Goal: Share content: Share content

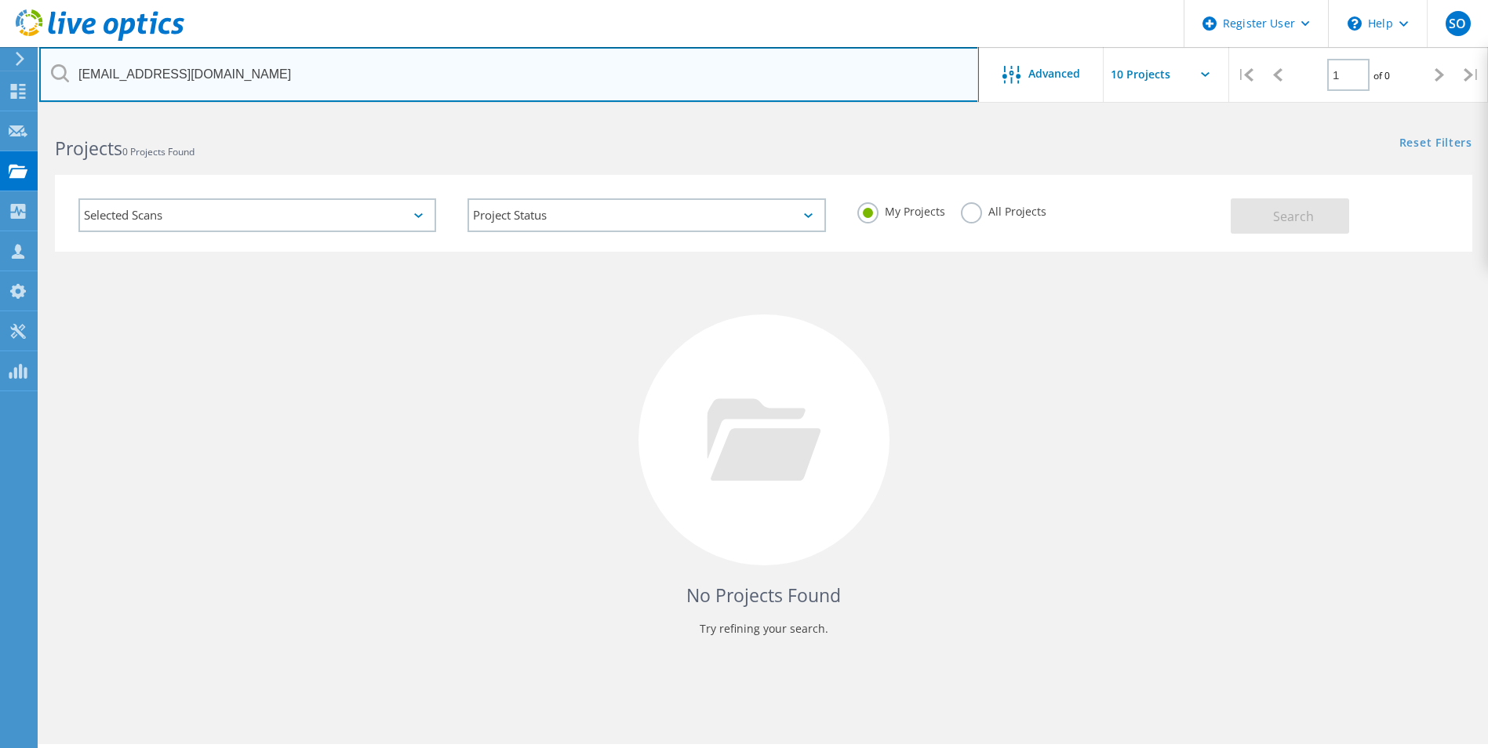
click at [288, 63] on input "[EMAIL_ADDRESS][DOMAIN_NAME]" at bounding box center [509, 74] width 940 height 55
type input "c"
paste input "[EMAIL_ADDRESS][DOMAIN_NAME]"
type input "[EMAIL_ADDRESS][DOMAIN_NAME]"
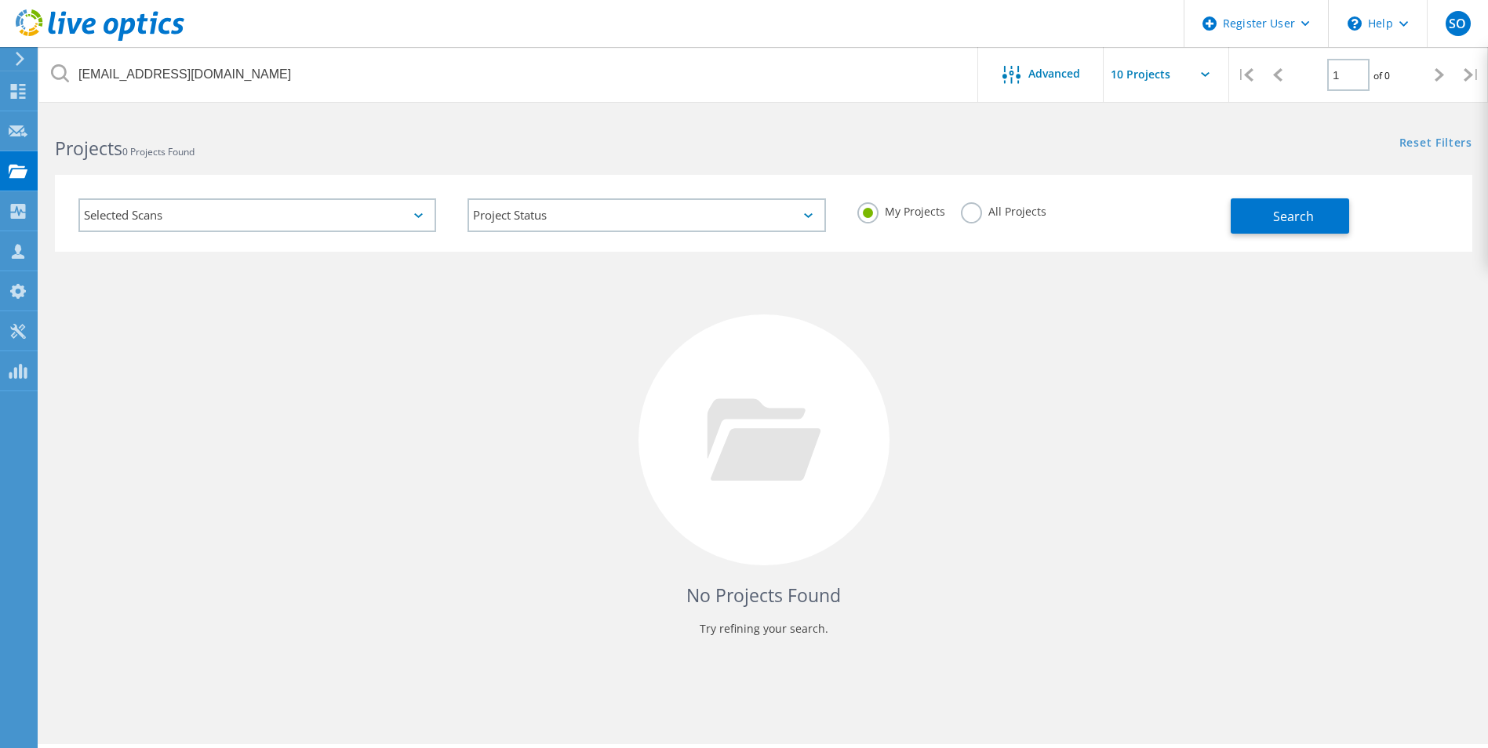
click at [976, 216] on label "All Projects" at bounding box center [1003, 209] width 85 height 15
click at [0, 0] on input "All Projects" at bounding box center [0, 0] width 0 height 0
click at [1318, 209] on button "Search" at bounding box center [1290, 215] width 118 height 35
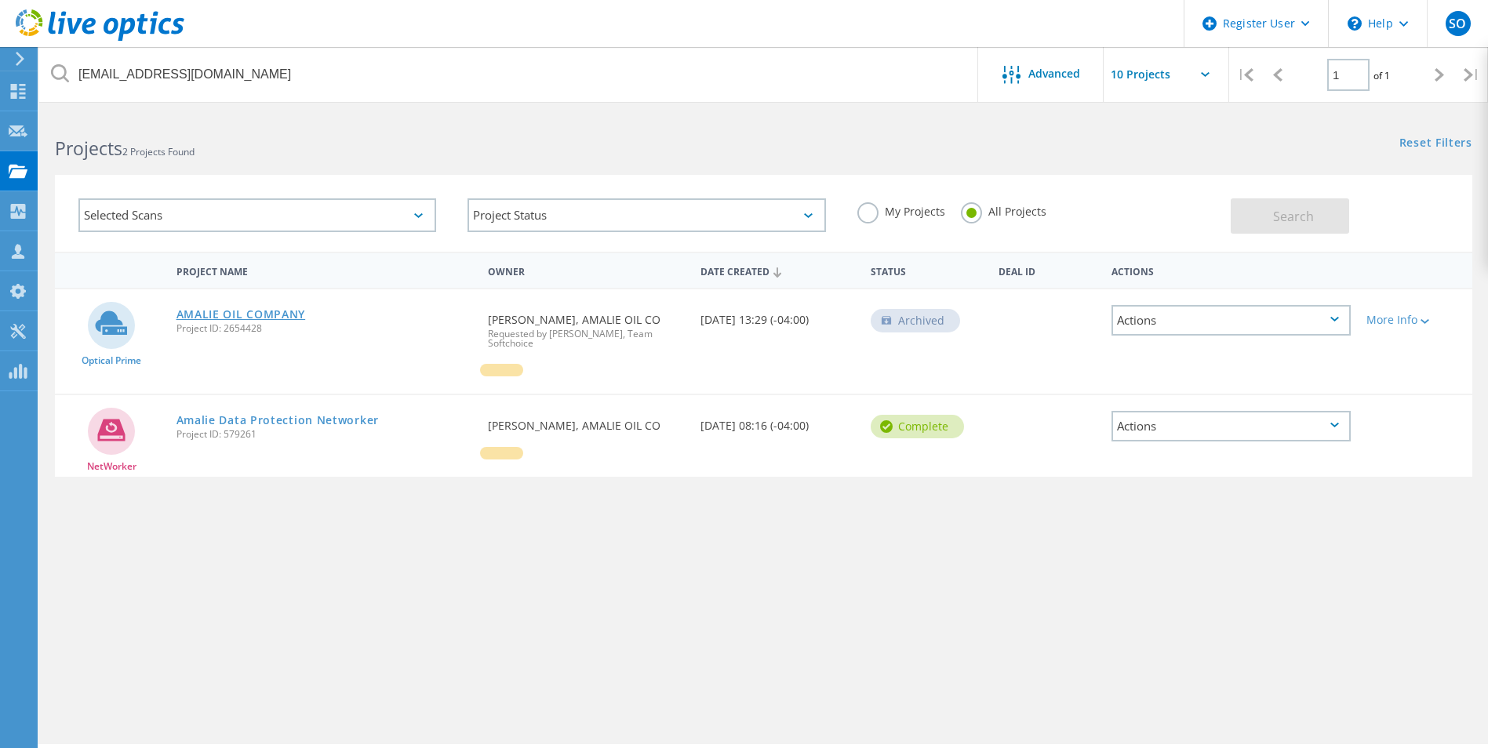
click at [265, 316] on link "AMALIE OIL COMPANY" at bounding box center [240, 314] width 129 height 11
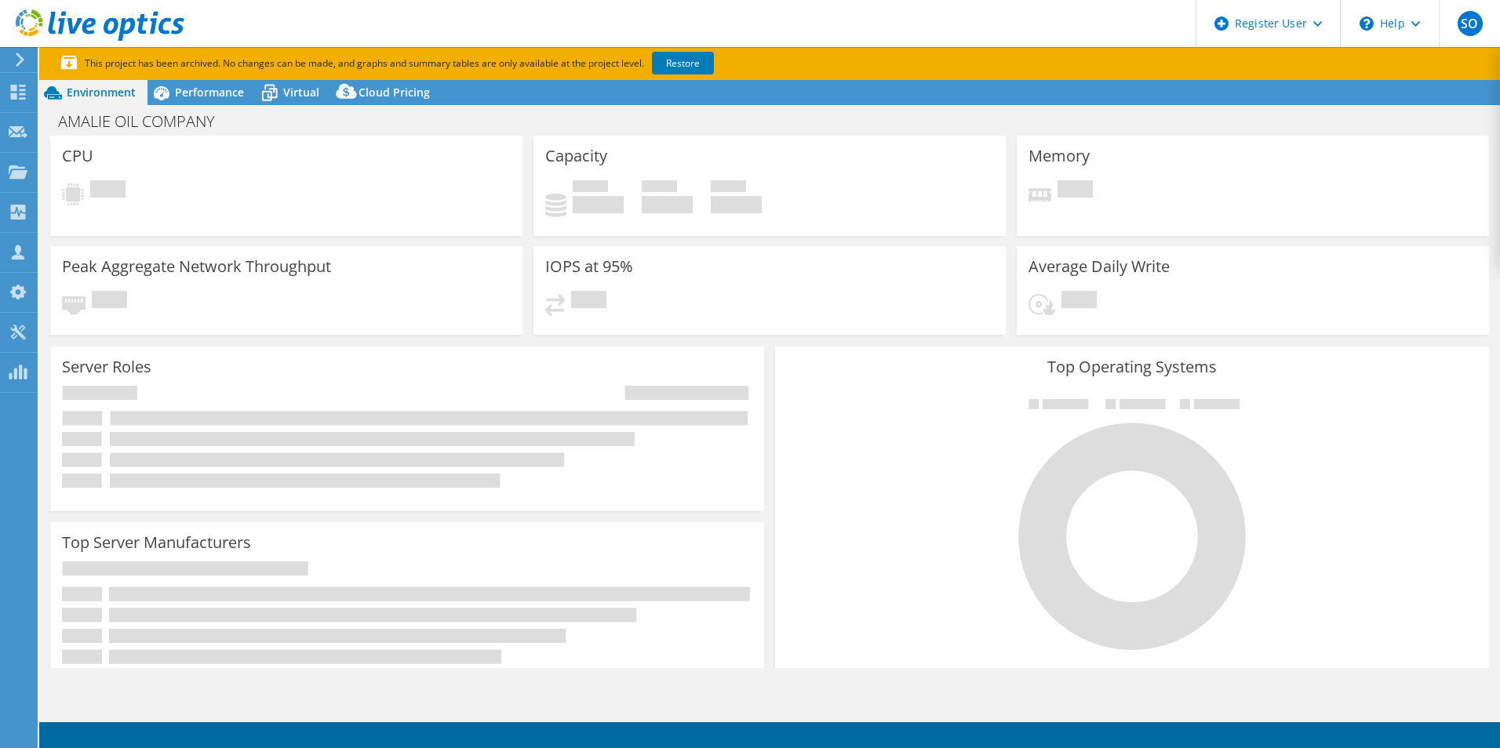
select select "USD"
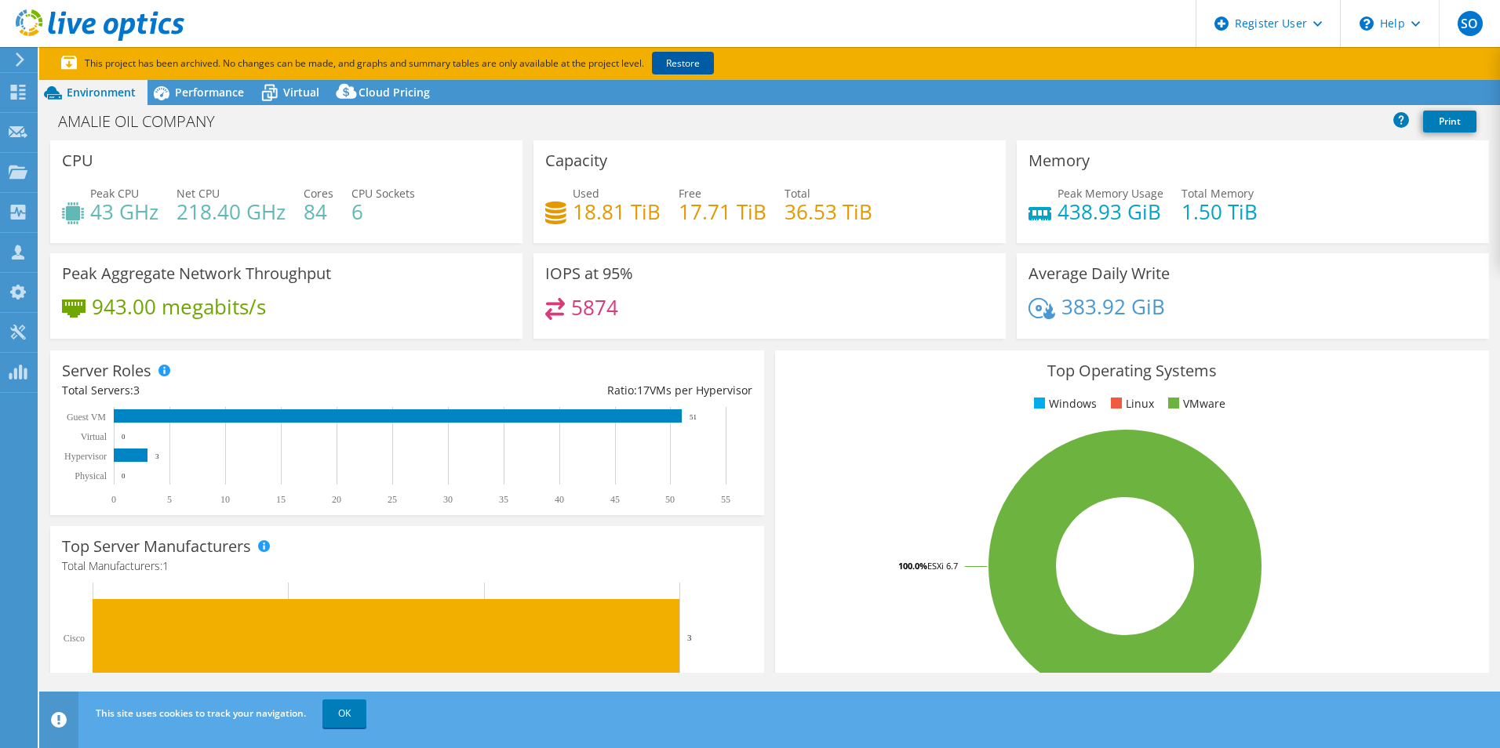
click at [699, 62] on link "Restore" at bounding box center [683, 63] width 62 height 23
click at [215, 99] on span "Performance" at bounding box center [209, 92] width 69 height 15
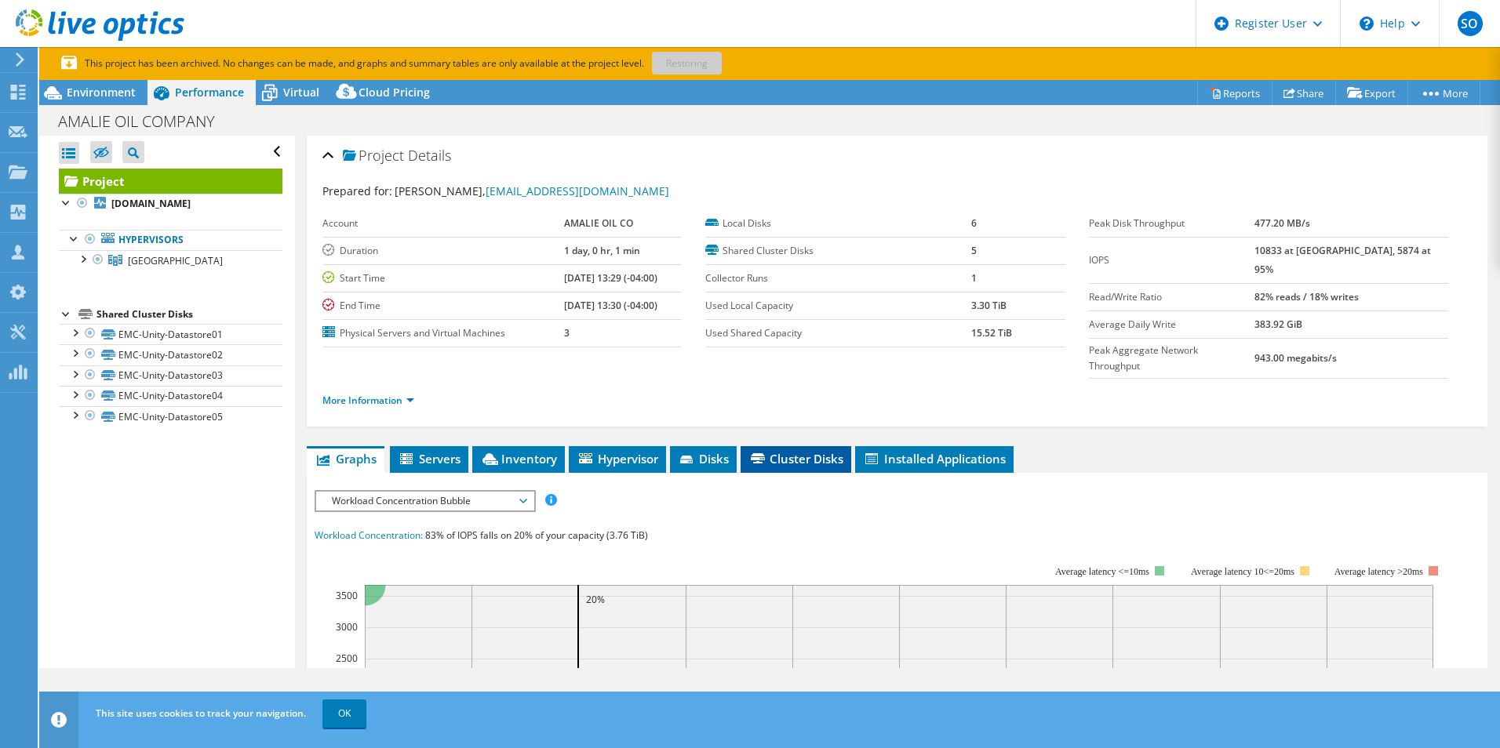
click at [816, 451] on span "Cluster Disks" at bounding box center [795, 459] width 95 height 16
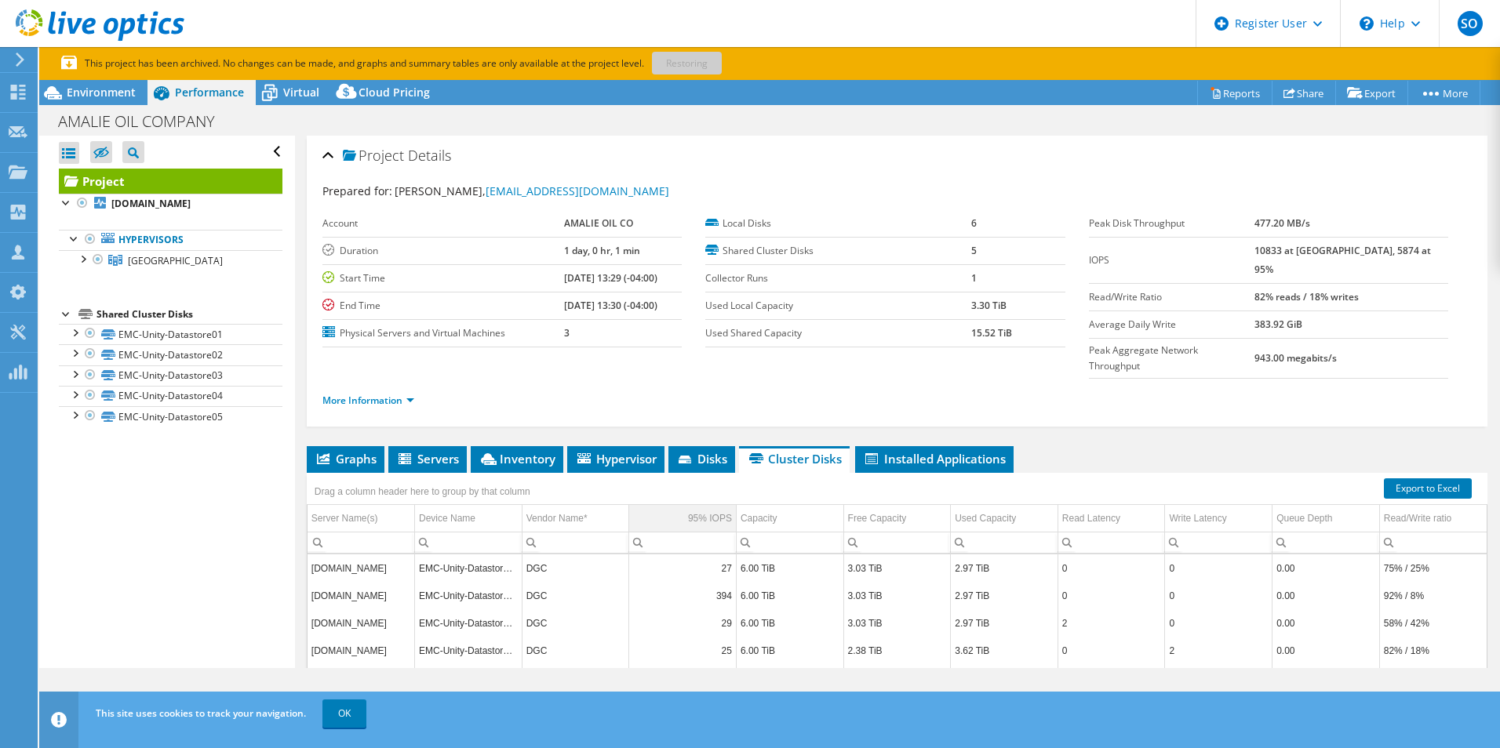
scroll to position [157, 0]
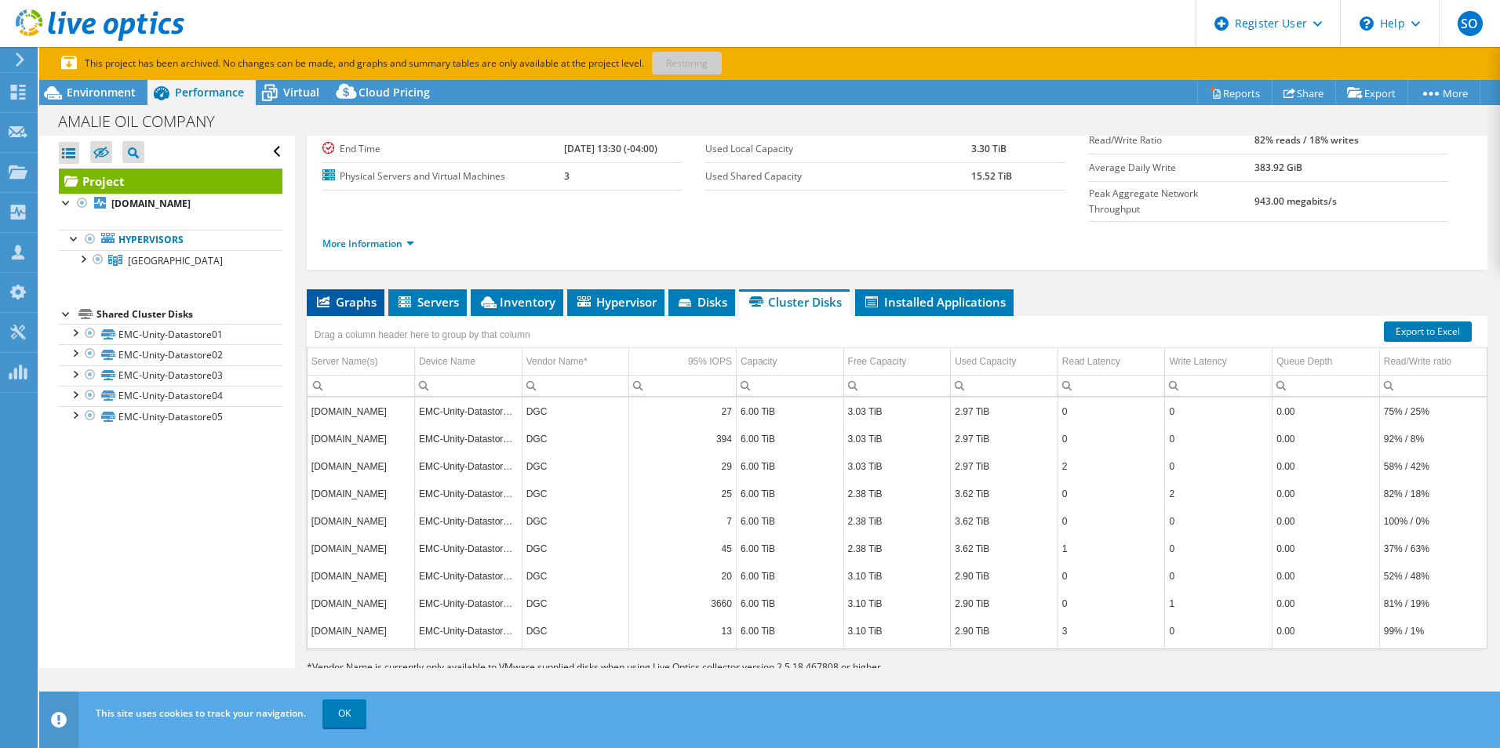
click at [341, 294] on span "Graphs" at bounding box center [345, 302] width 62 height 16
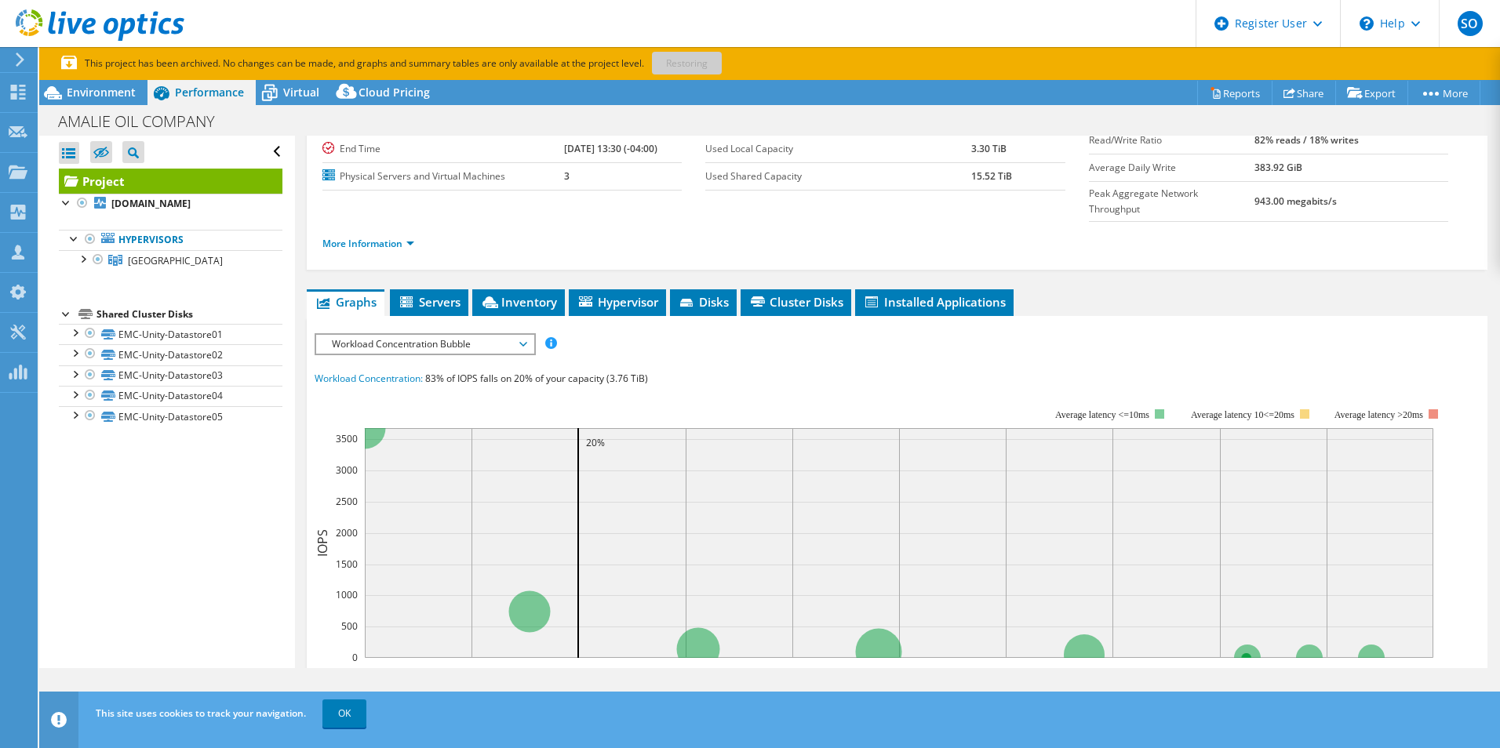
scroll to position [0, 0]
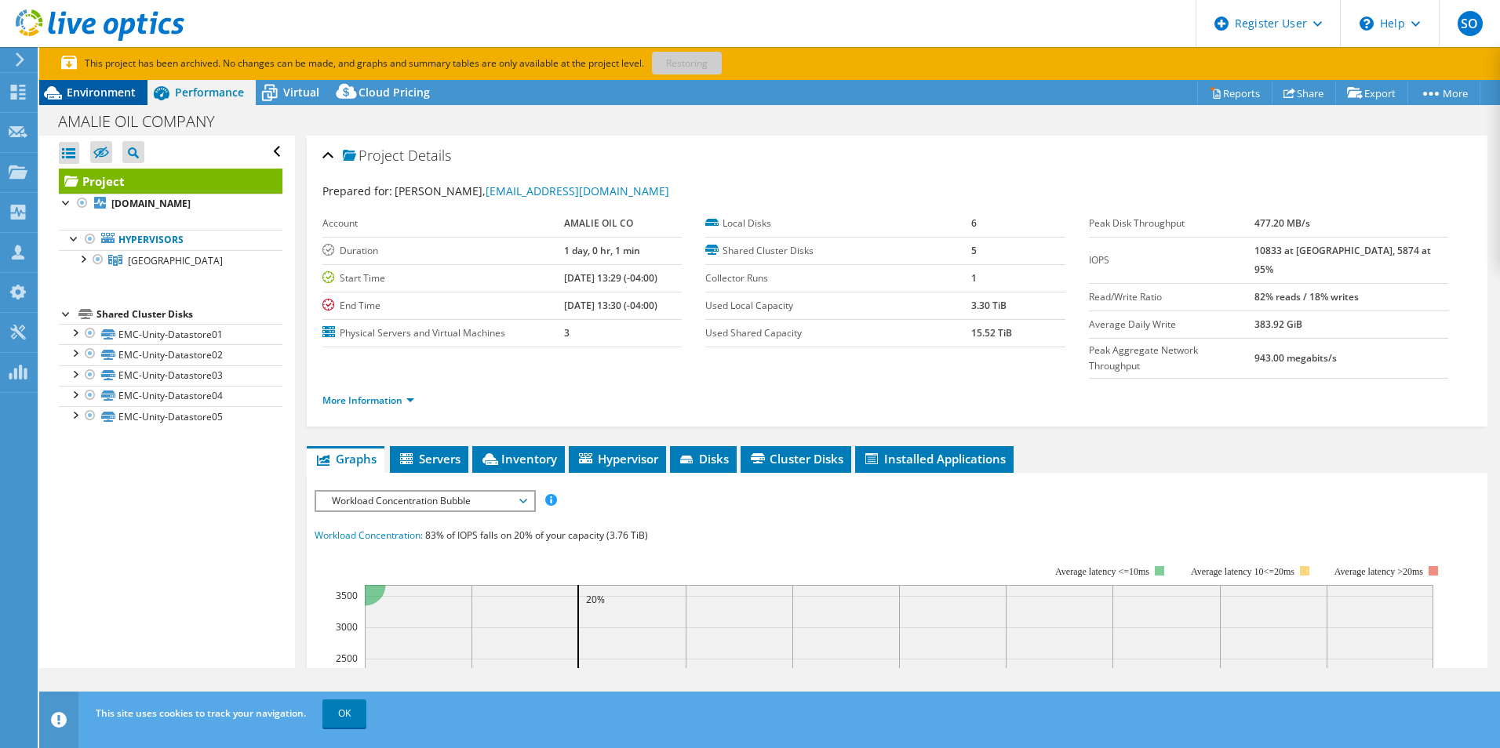
click at [112, 91] on span "Environment" at bounding box center [101, 92] width 69 height 15
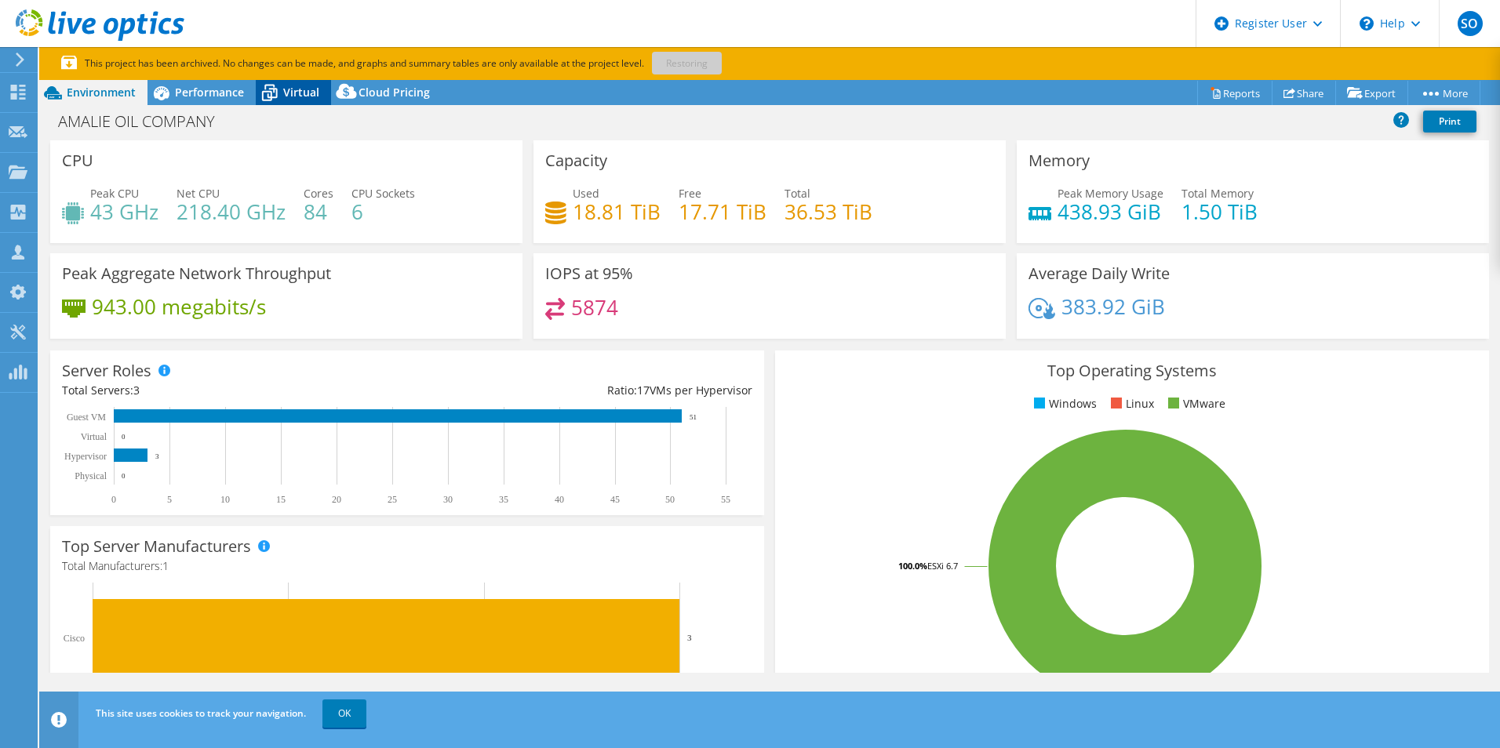
click at [302, 88] on span "Virtual" at bounding box center [301, 92] width 36 height 15
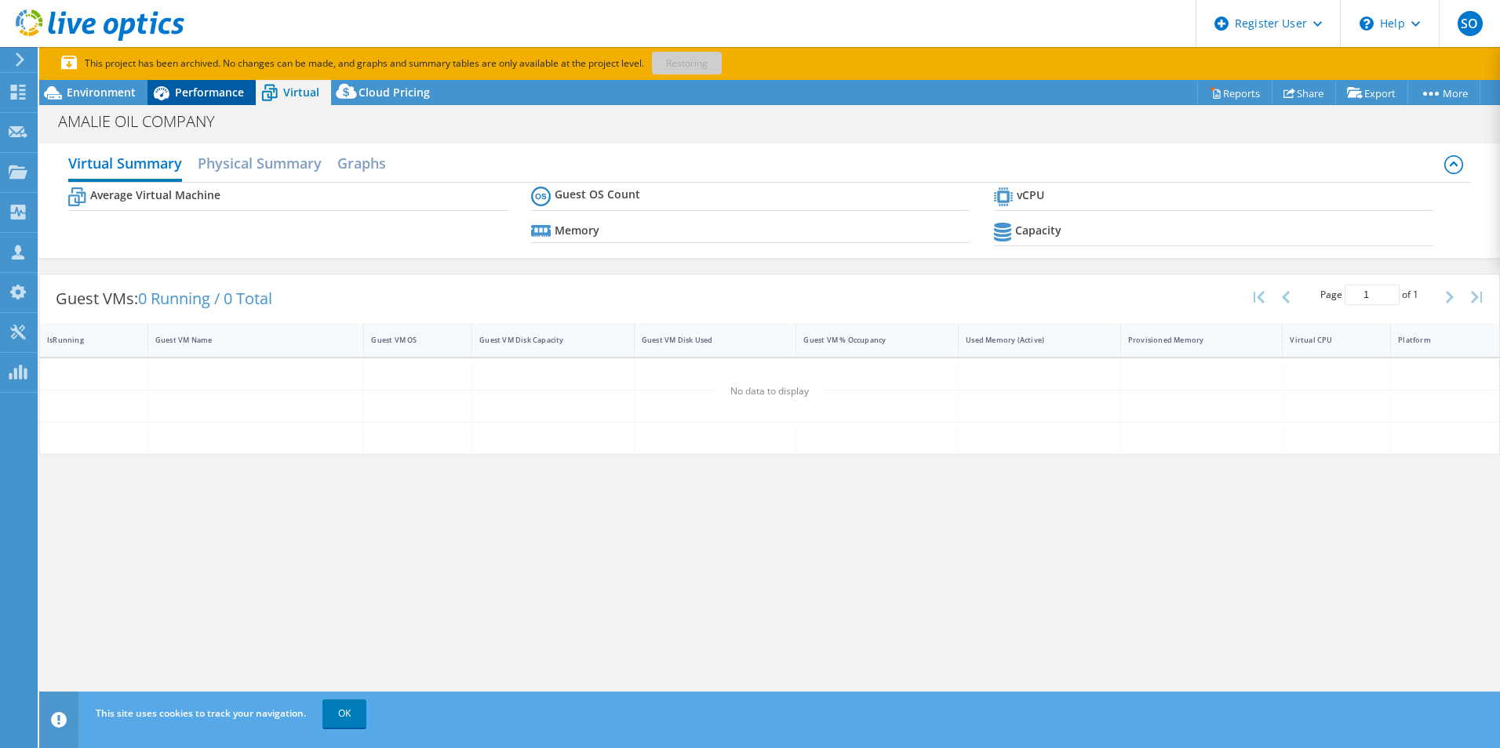
click at [234, 92] on span "Performance" at bounding box center [209, 92] width 69 height 15
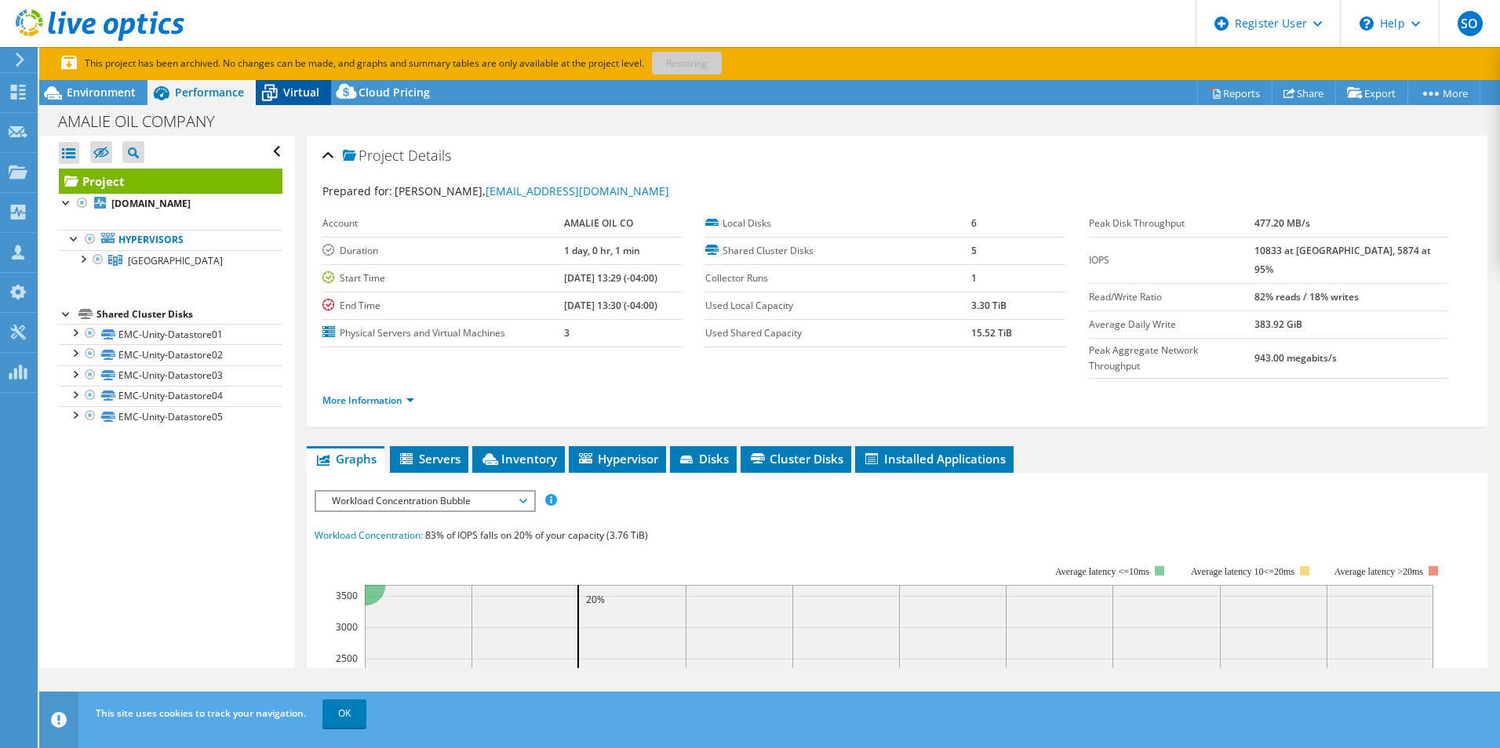
click at [322, 90] on div "Virtual" at bounding box center [293, 92] width 75 height 25
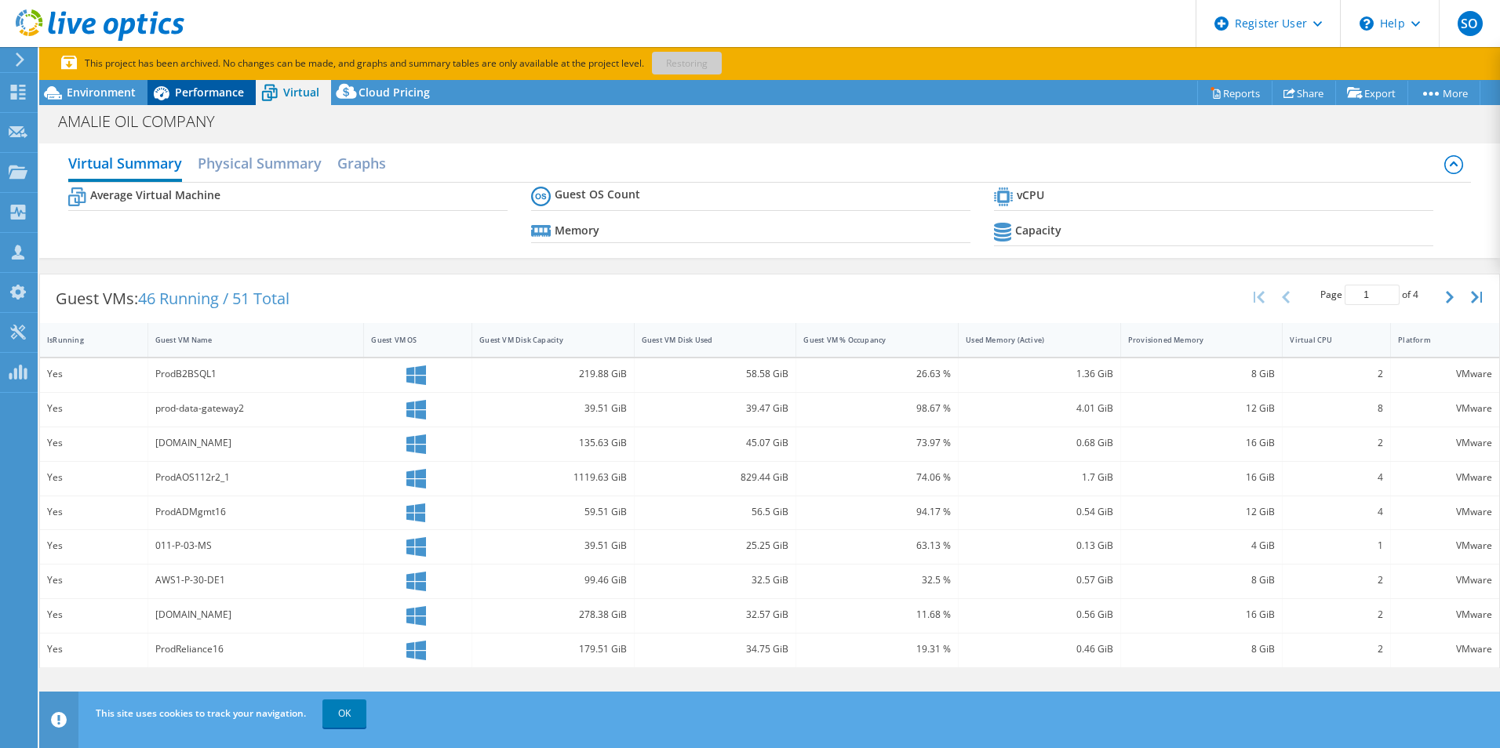
click at [251, 89] on div "Performance" at bounding box center [201, 92] width 108 height 25
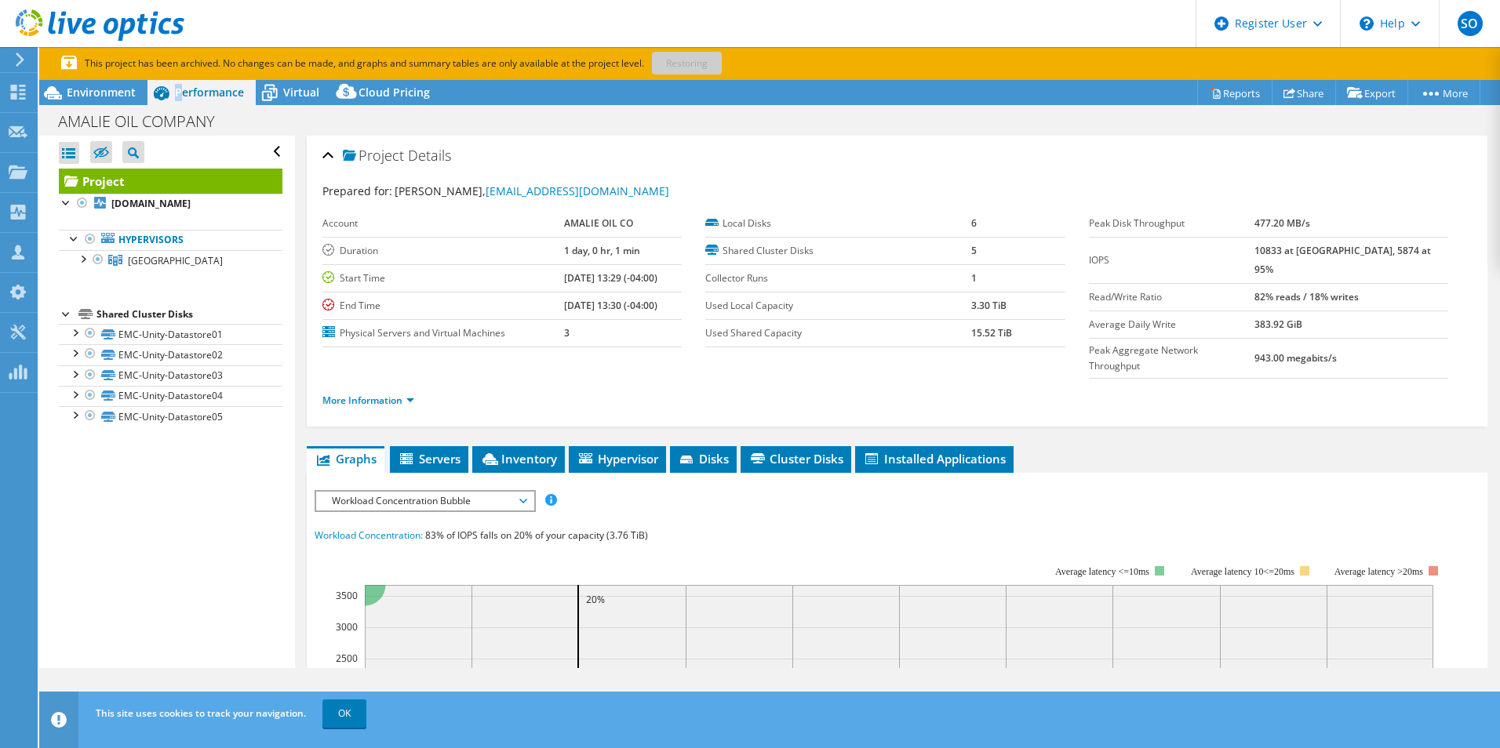
click at [177, 95] on span "Performance" at bounding box center [209, 92] width 69 height 15
click at [781, 451] on span "Cluster Disks" at bounding box center [795, 459] width 95 height 16
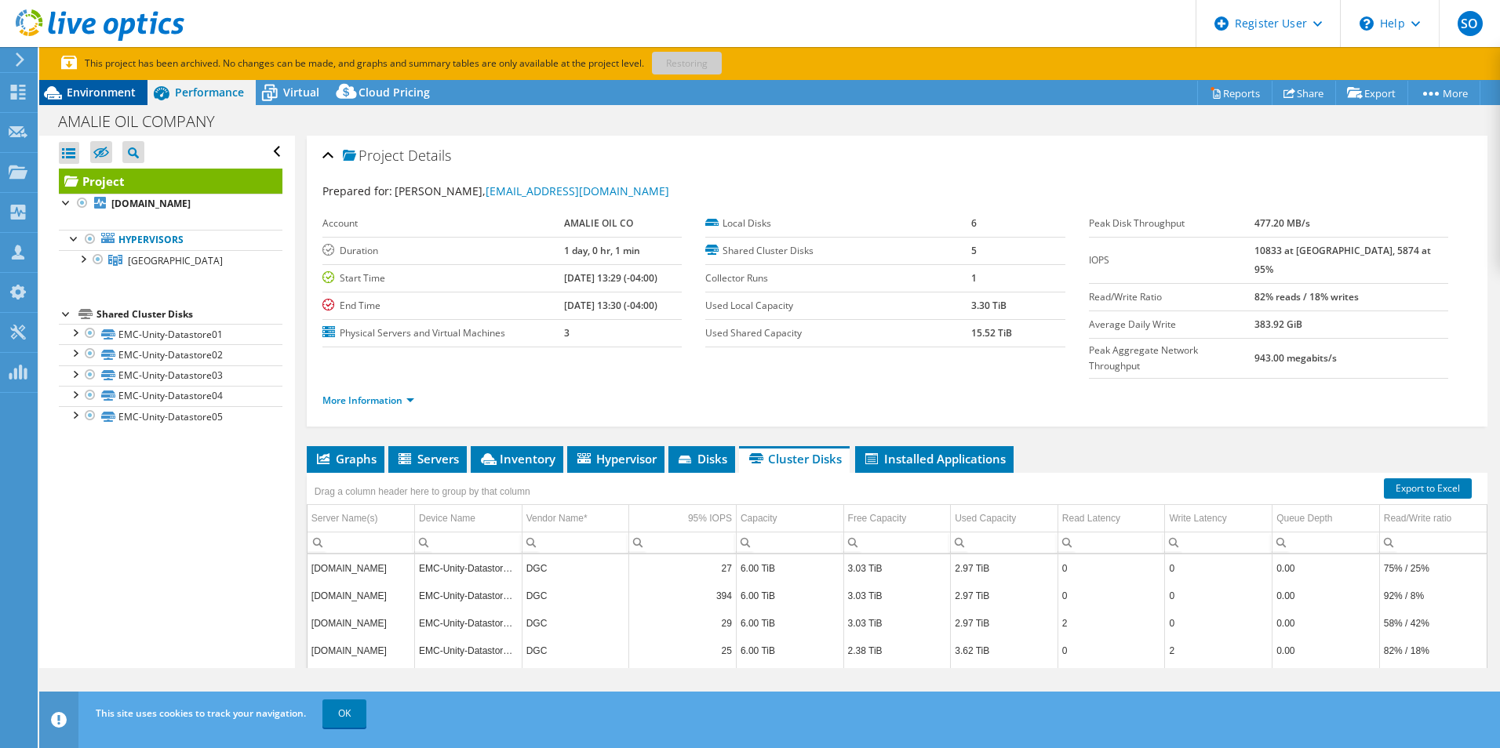
click at [112, 96] on span "Environment" at bounding box center [101, 92] width 69 height 15
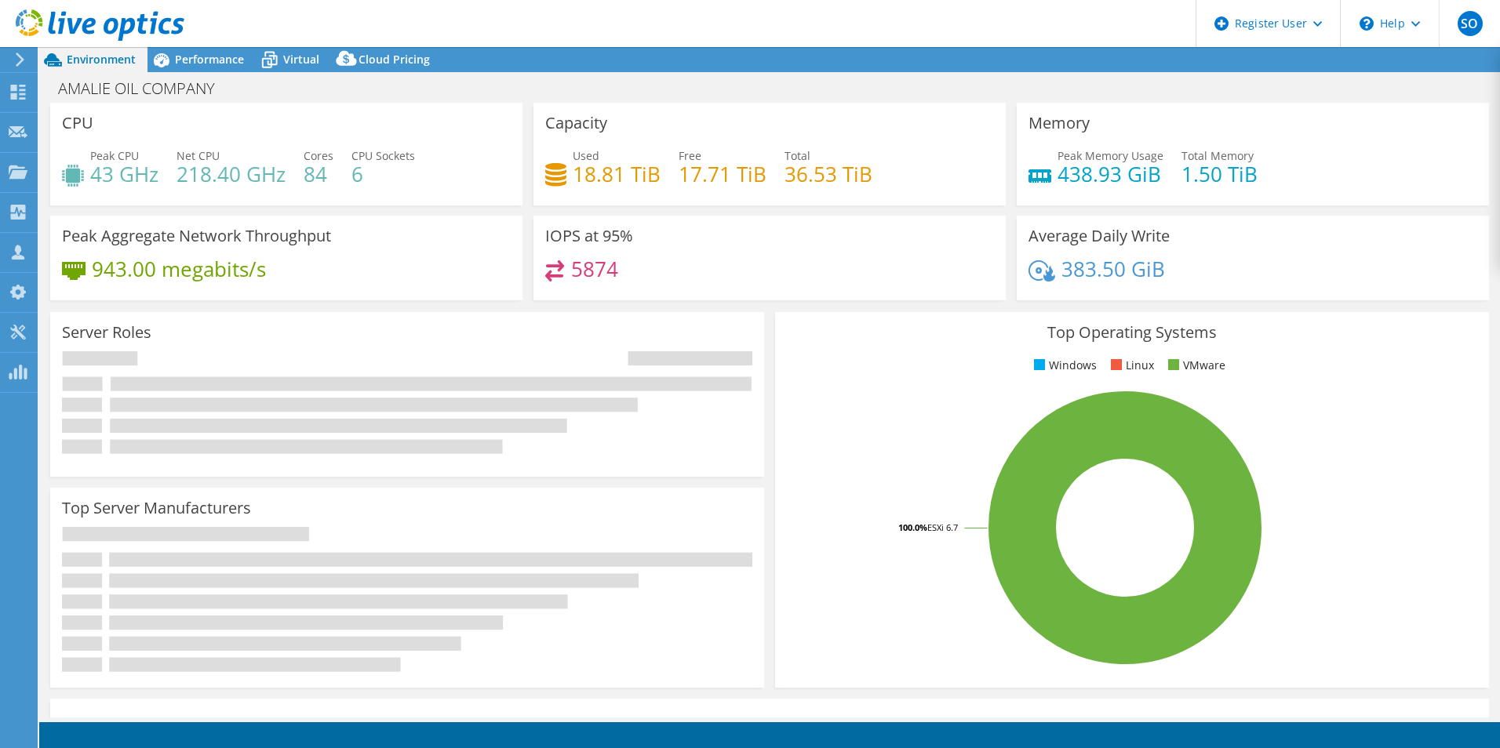
select select "USD"
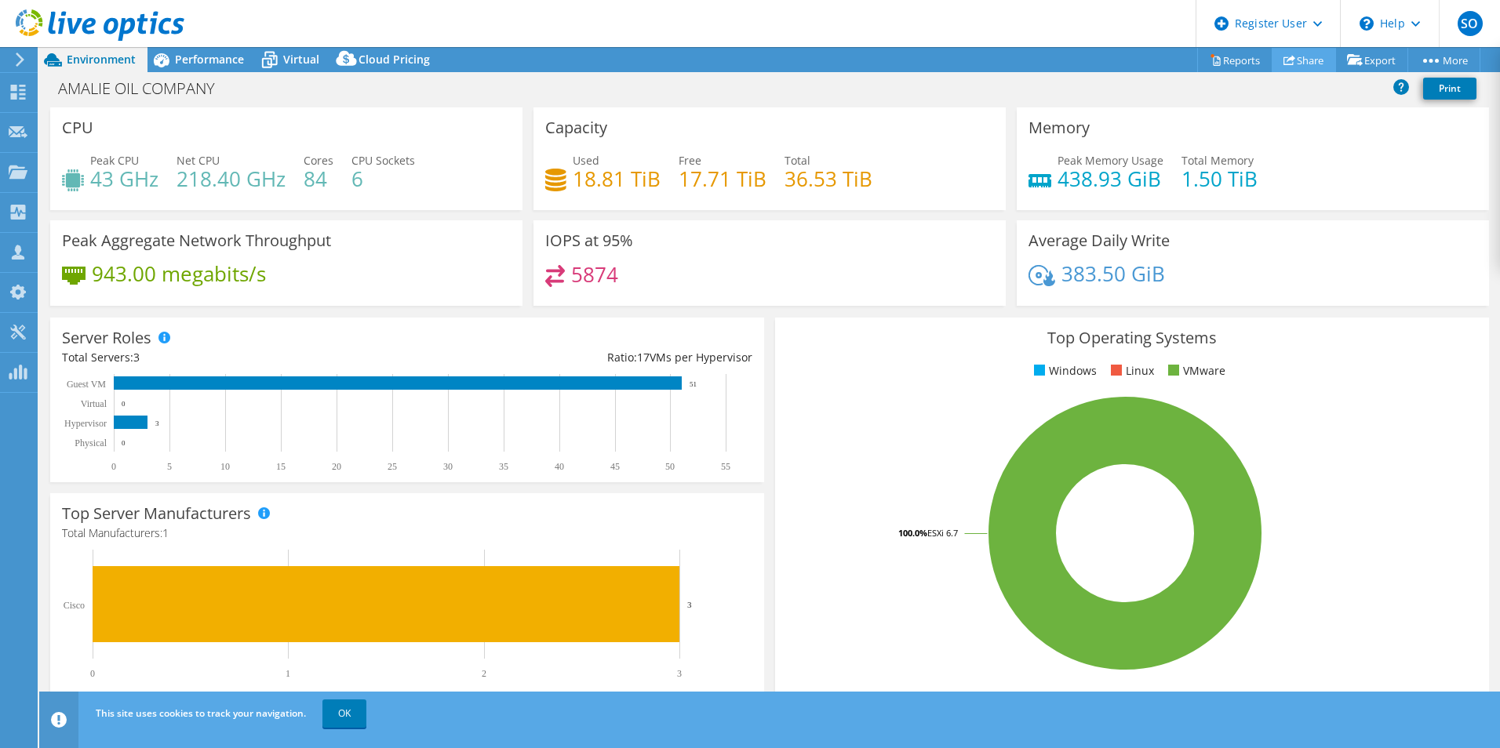
click at [1307, 57] on link "Share" at bounding box center [1303, 60] width 64 height 24
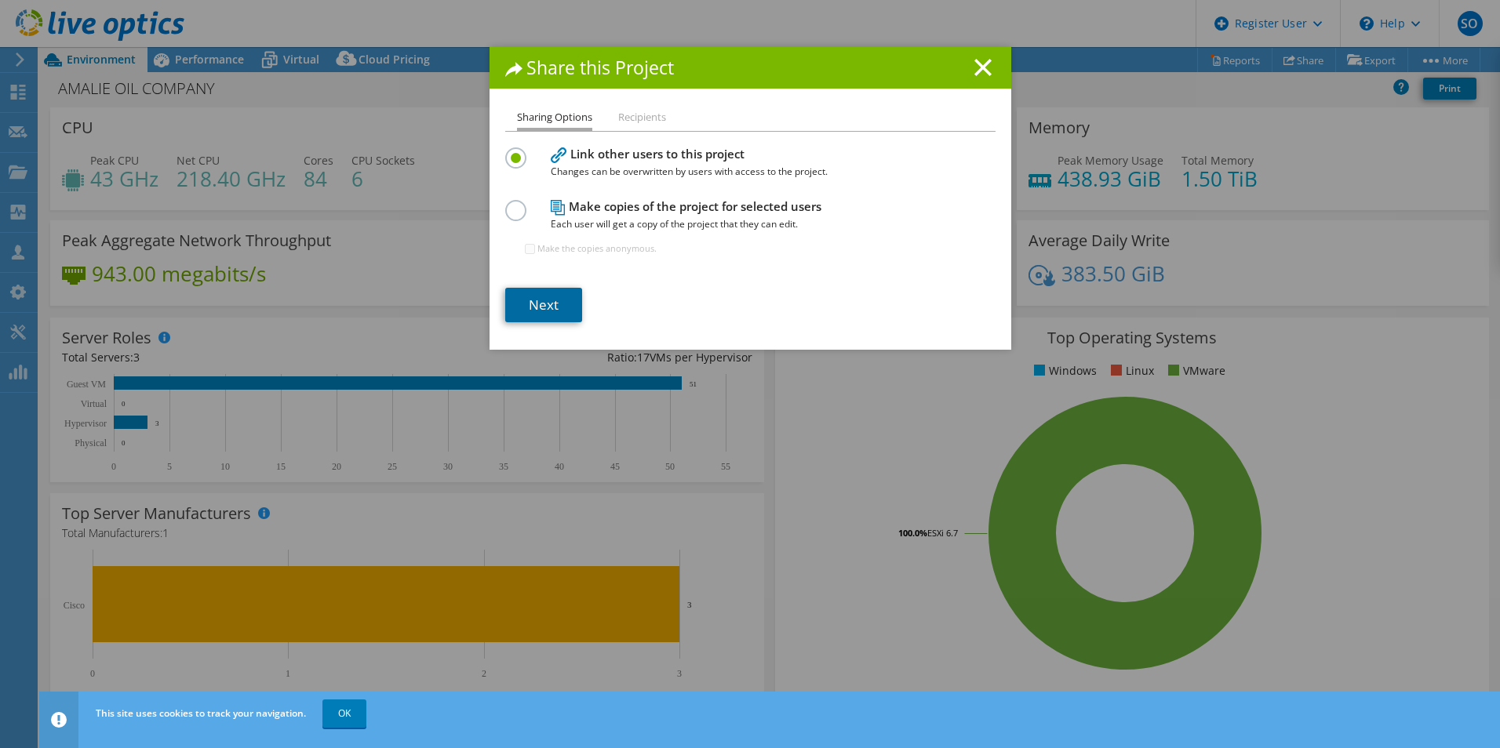
click at [514, 301] on link "Next" at bounding box center [543, 305] width 77 height 35
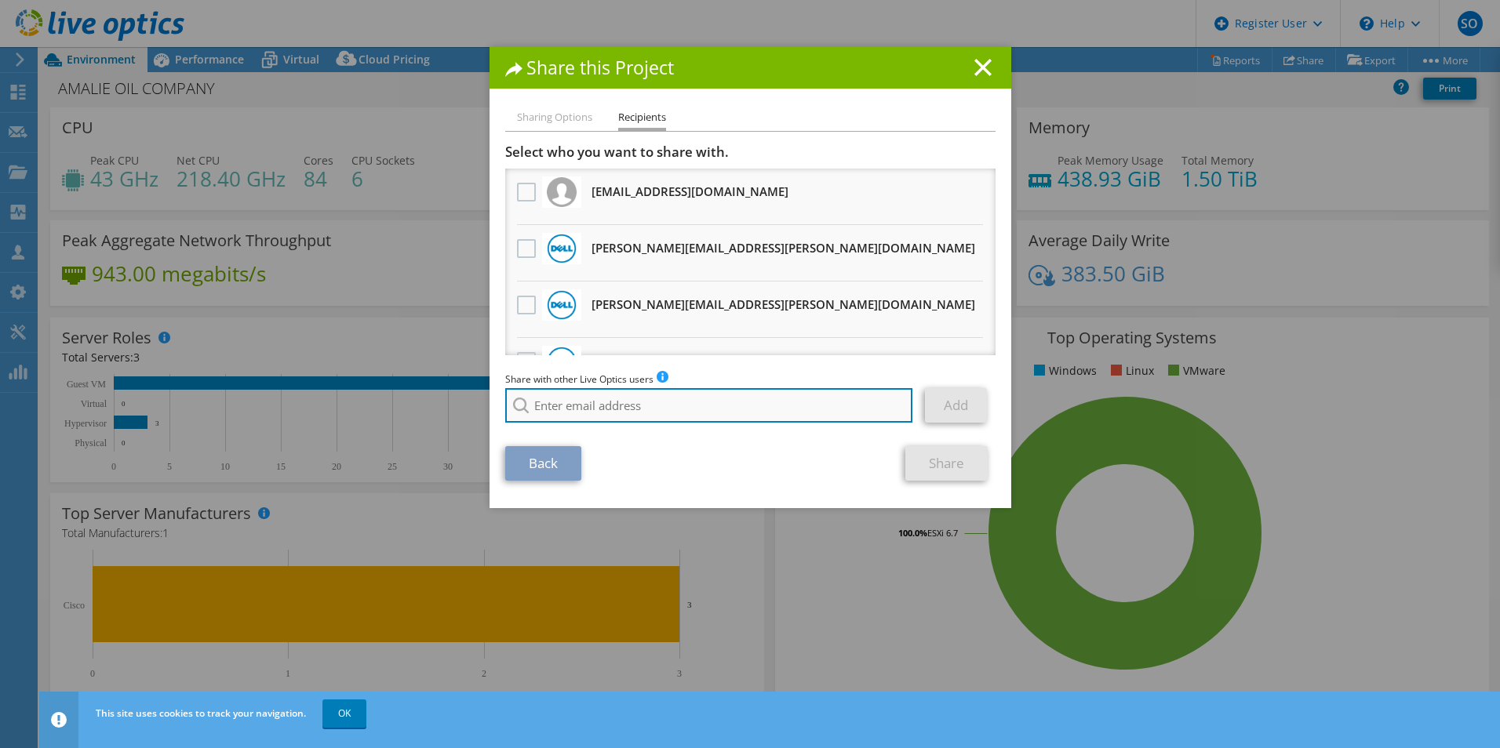
click at [630, 416] on input "search" at bounding box center [709, 405] width 408 height 35
click at [554, 416] on input "search" at bounding box center [709, 405] width 408 height 35
paste input "nathy@redesign-group.com"
type input "nathy@redesign-group.com"
click at [794, 438] on section "Select who you want to share with. All project copies will be anonymous. adrian…" at bounding box center [750, 312] width 490 height 337
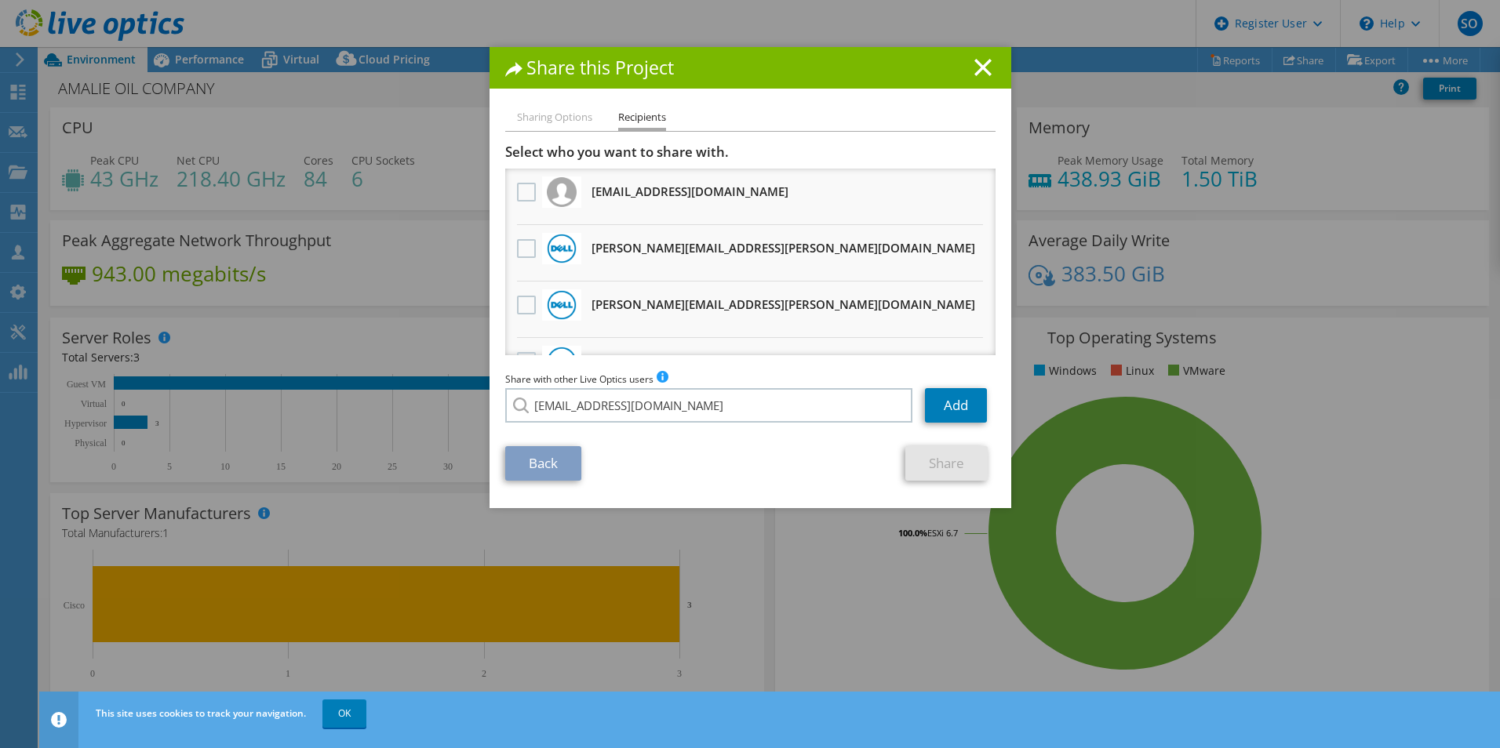
click at [634, 430] on div "Share with other Live Optics users Enter a single email address and click add. …" at bounding box center [750, 401] width 490 height 60
click at [942, 412] on link "Add" at bounding box center [956, 405] width 62 height 35
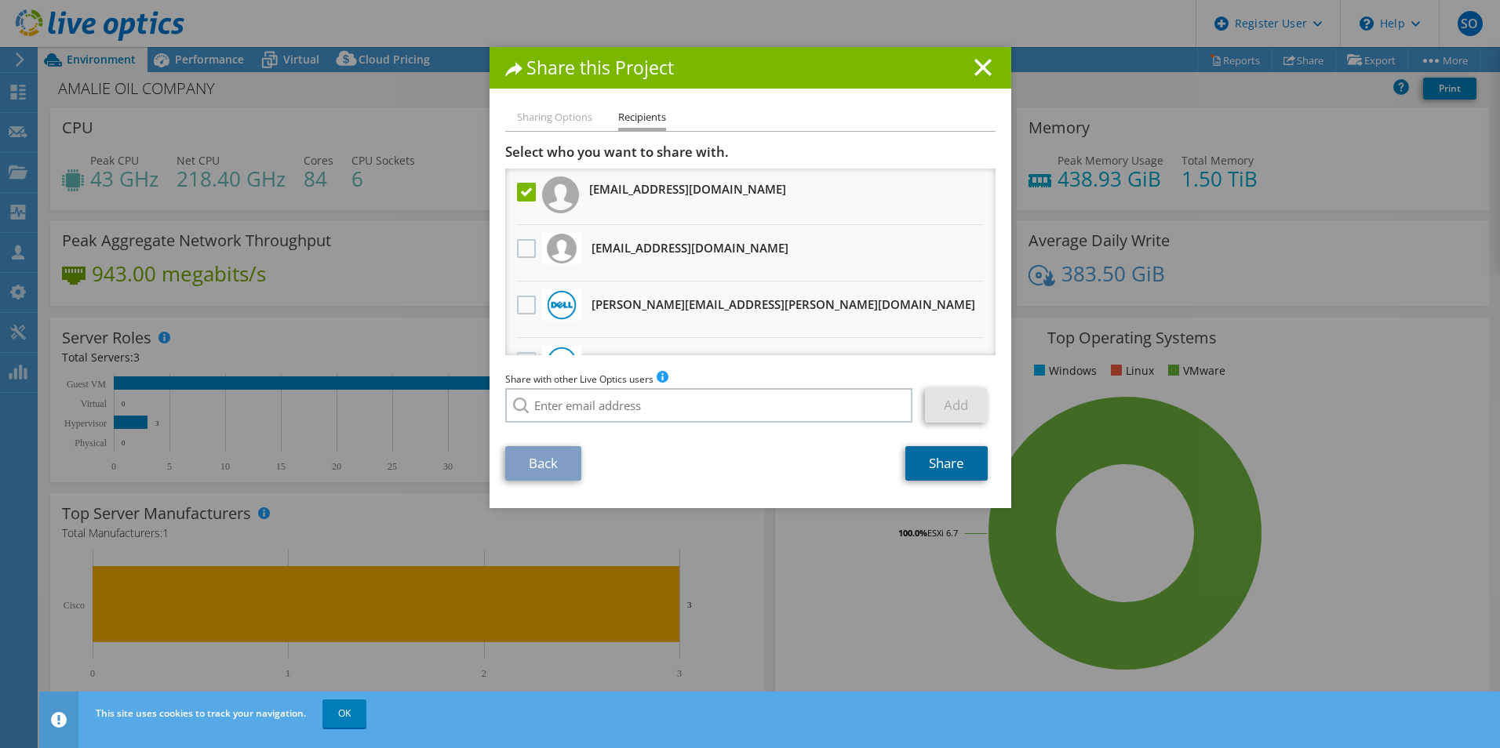
click at [957, 474] on link "Share" at bounding box center [946, 463] width 82 height 35
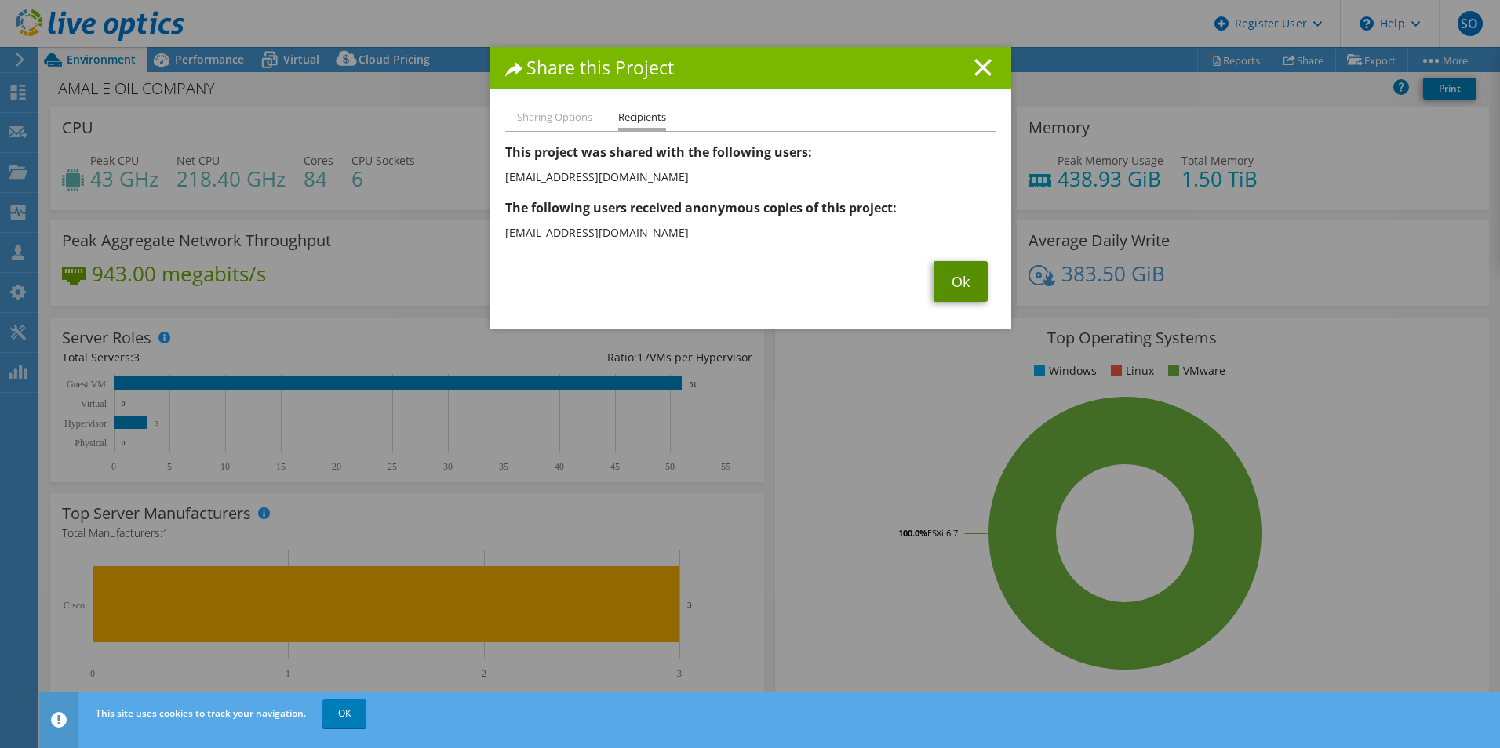
click at [959, 271] on link "Ok" at bounding box center [960, 281] width 54 height 41
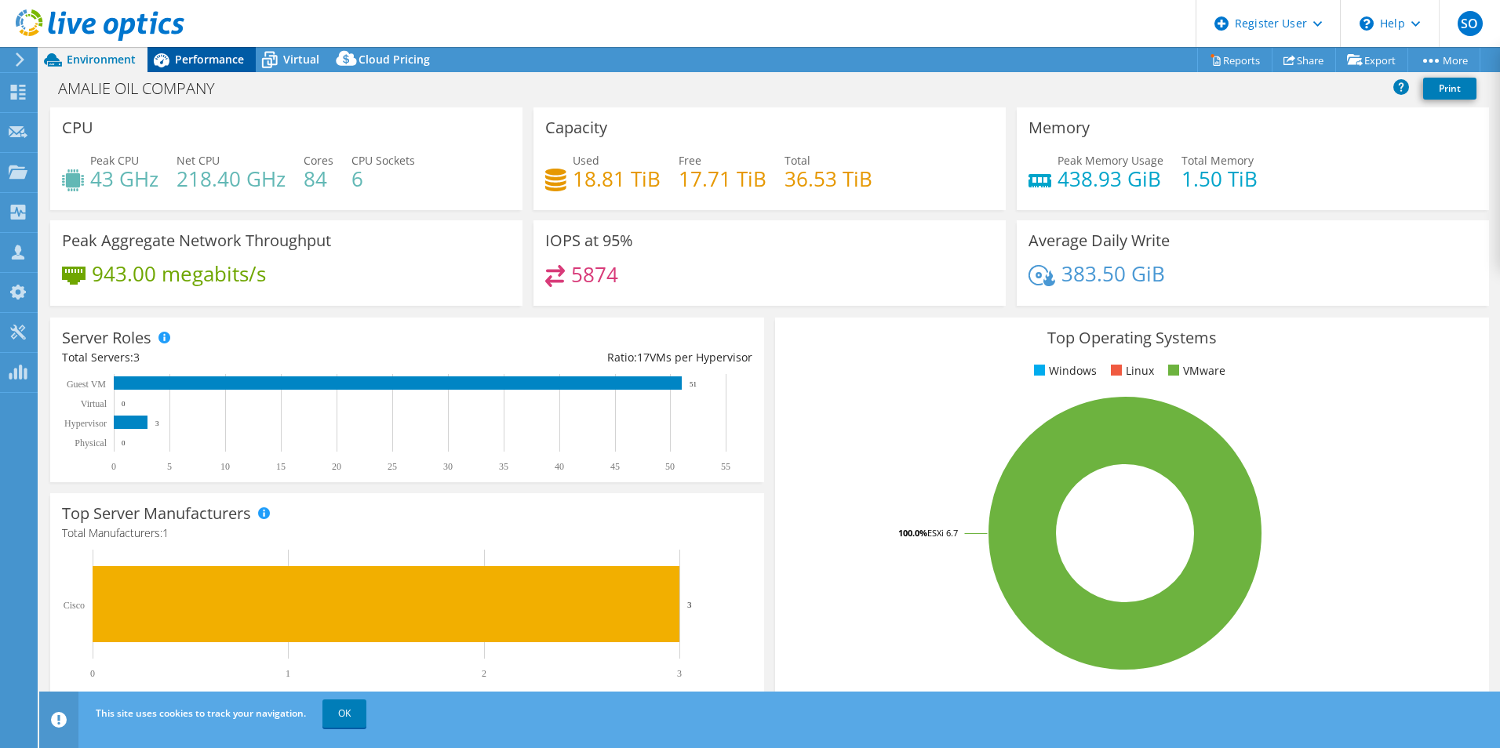
click at [238, 61] on span "Performance" at bounding box center [209, 59] width 69 height 15
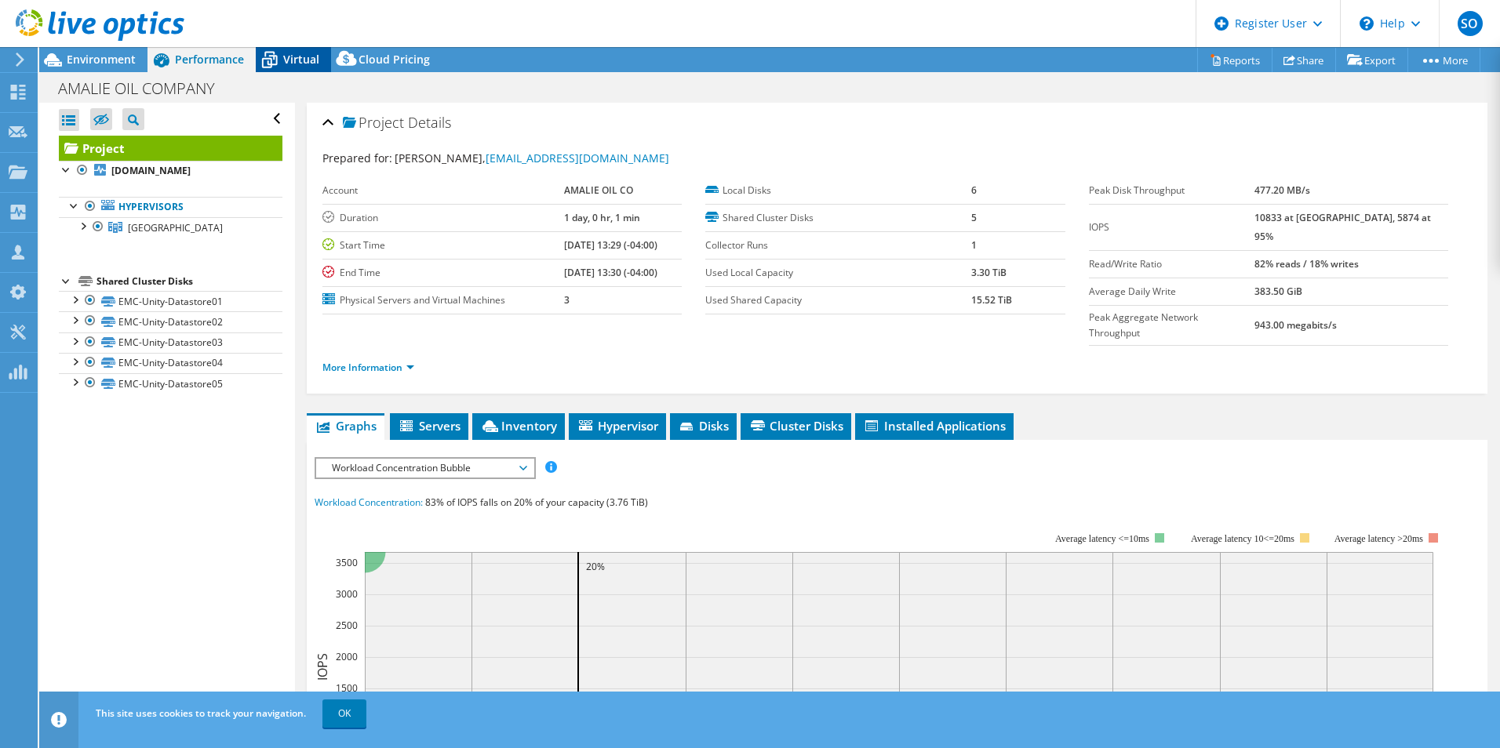
click at [273, 56] on icon at bounding box center [270, 61] width 16 height 13
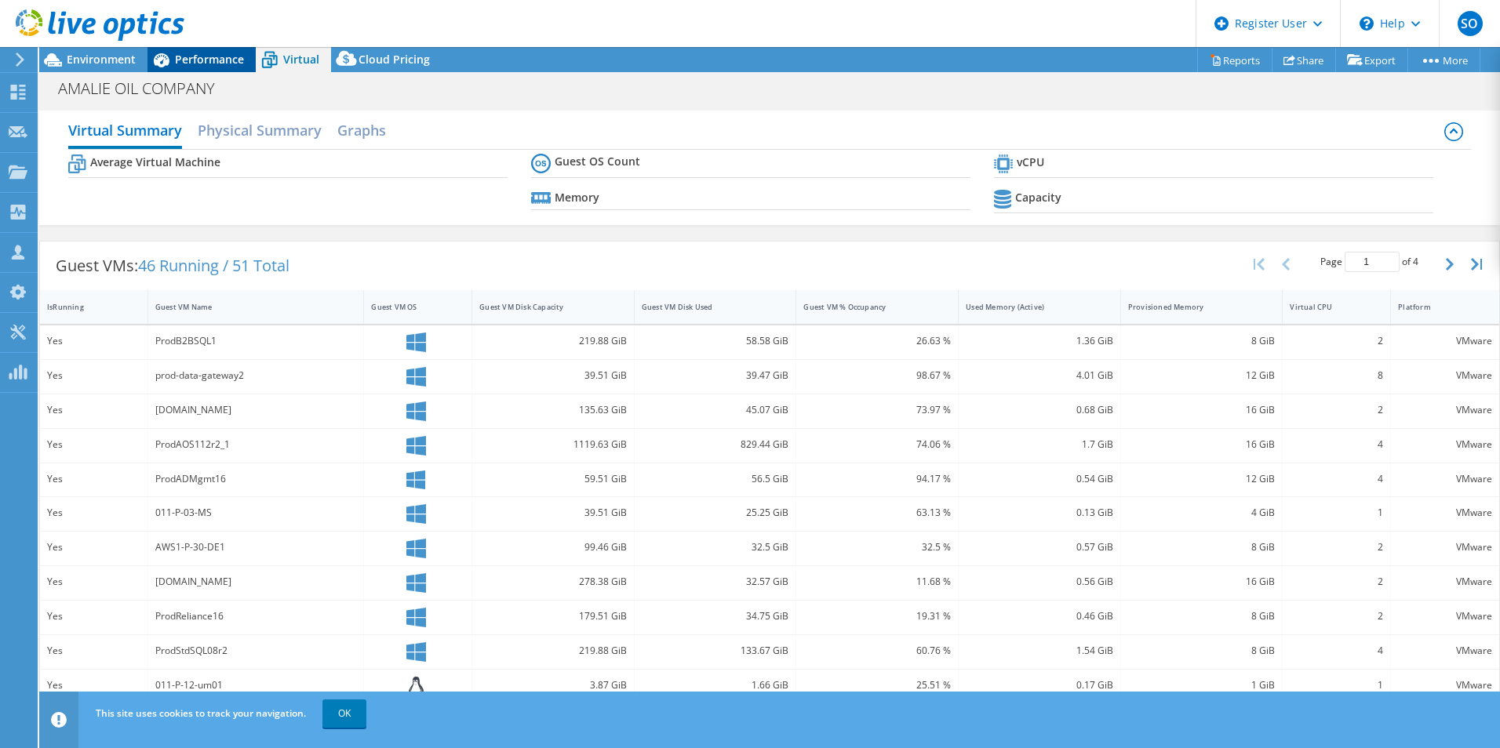
click at [191, 67] on div "Performance" at bounding box center [201, 59] width 108 height 25
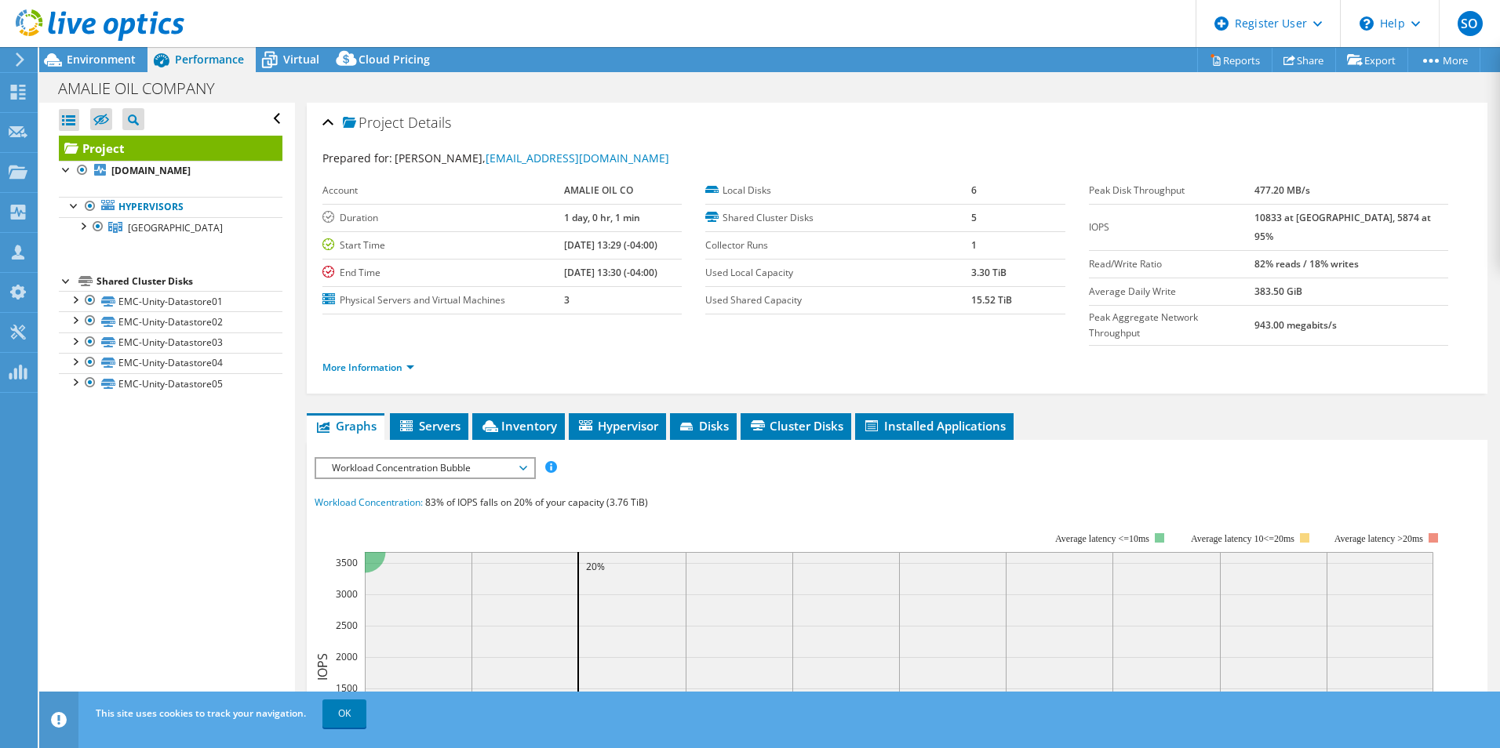
click at [72, 49] on div at bounding box center [92, 26] width 184 height 53
click at [76, 56] on span "Environment" at bounding box center [101, 59] width 69 height 15
